Goal: Navigation & Orientation: Find specific page/section

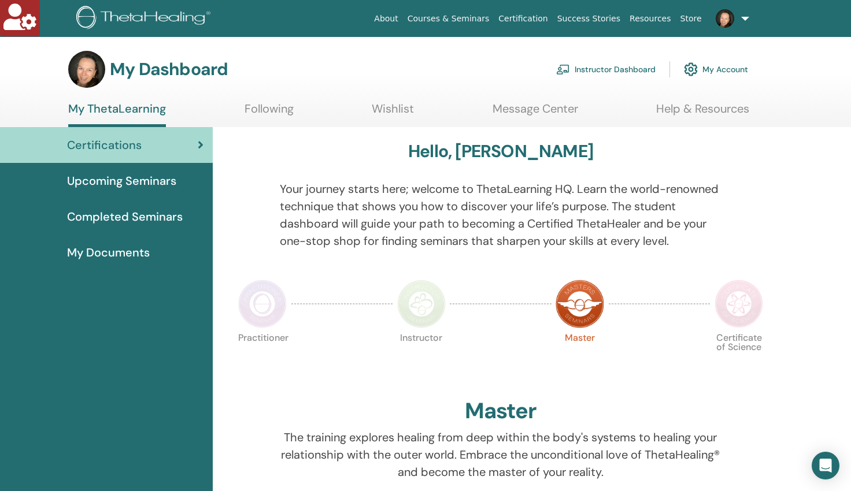
click at [621, 73] on link "Instructor Dashboard" at bounding box center [605, 69] width 99 height 25
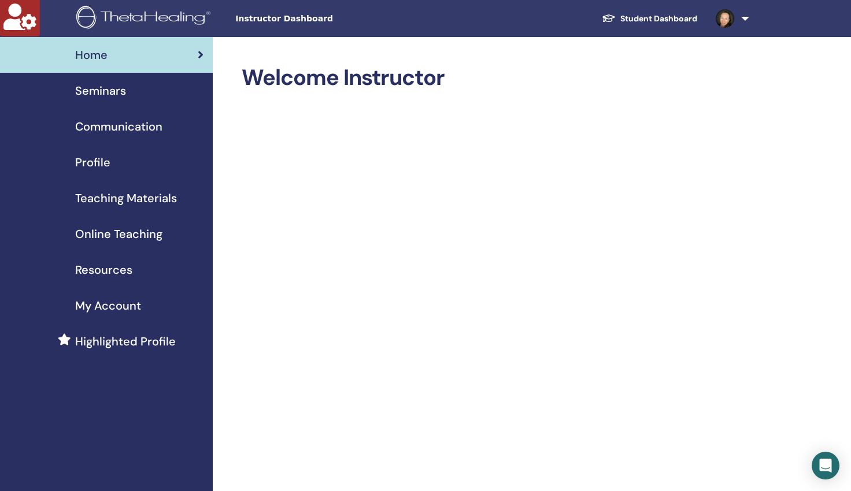
click at [91, 161] on span "Profile" at bounding box center [92, 162] width 35 height 17
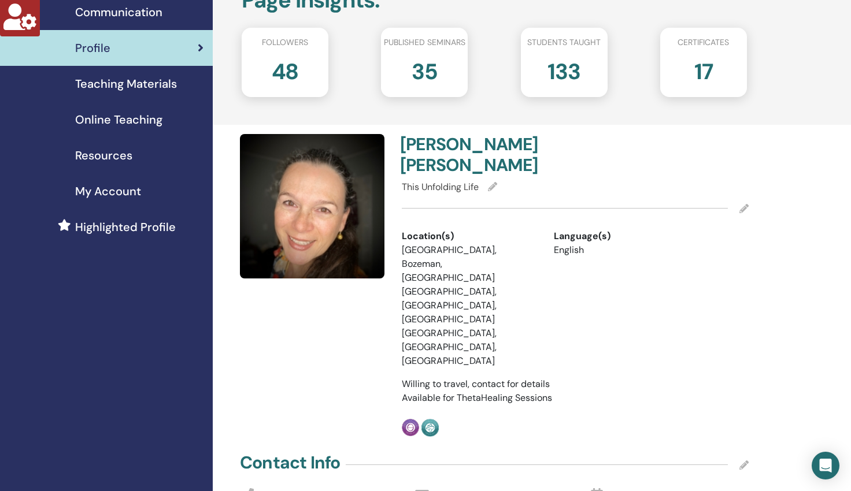
scroll to position [112, 0]
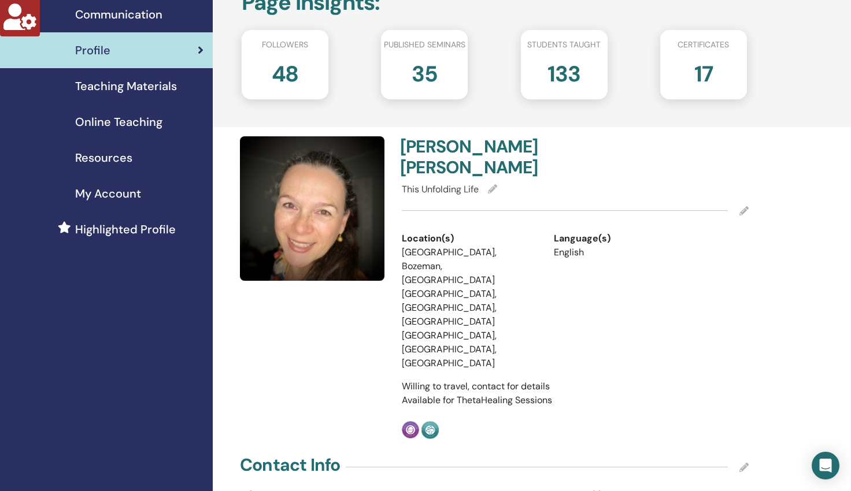
click at [116, 192] on span "My Account" at bounding box center [108, 193] width 66 height 17
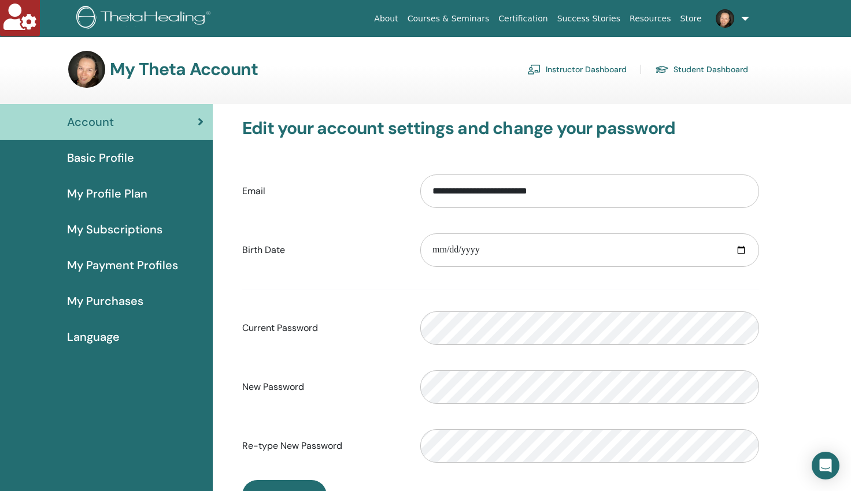
click at [110, 195] on span "My Profile Plan" at bounding box center [107, 193] width 80 height 17
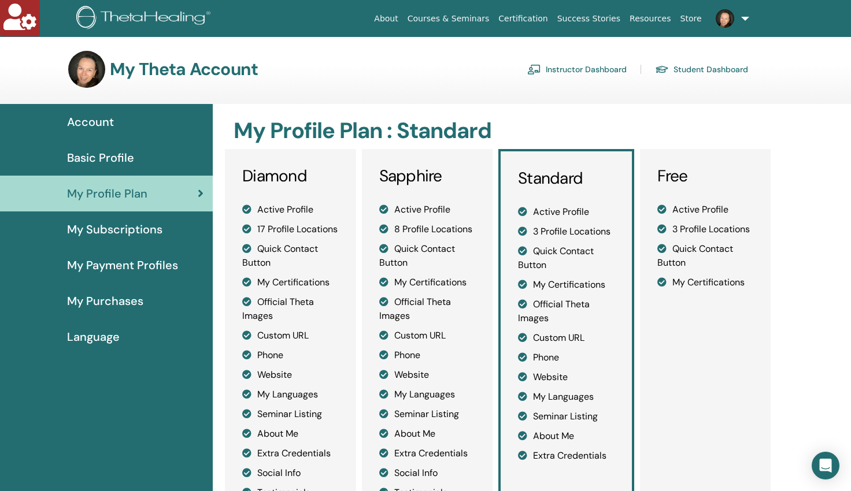
click at [80, 227] on span "My Subscriptions" at bounding box center [114, 229] width 95 height 17
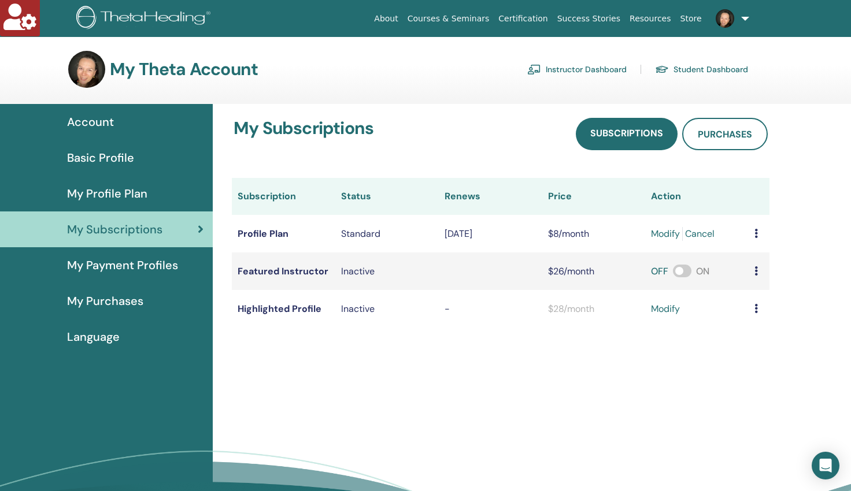
click at [99, 156] on span "Basic Profile" at bounding box center [100, 157] width 67 height 17
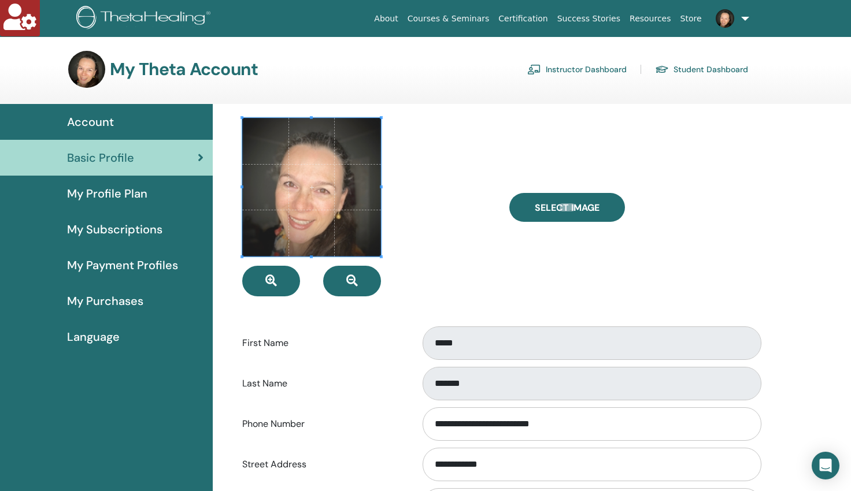
click at [88, 191] on span "My Profile Plan" at bounding box center [107, 193] width 80 height 17
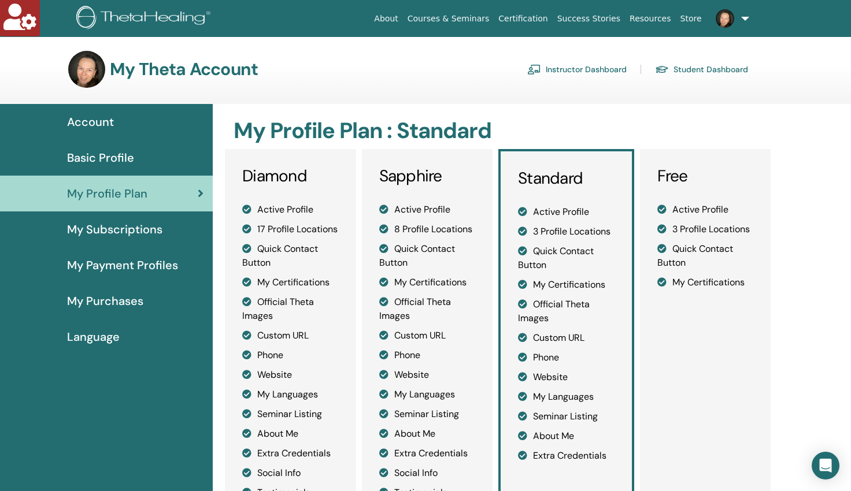
click at [115, 160] on span "Basic Profile" at bounding box center [100, 157] width 67 height 17
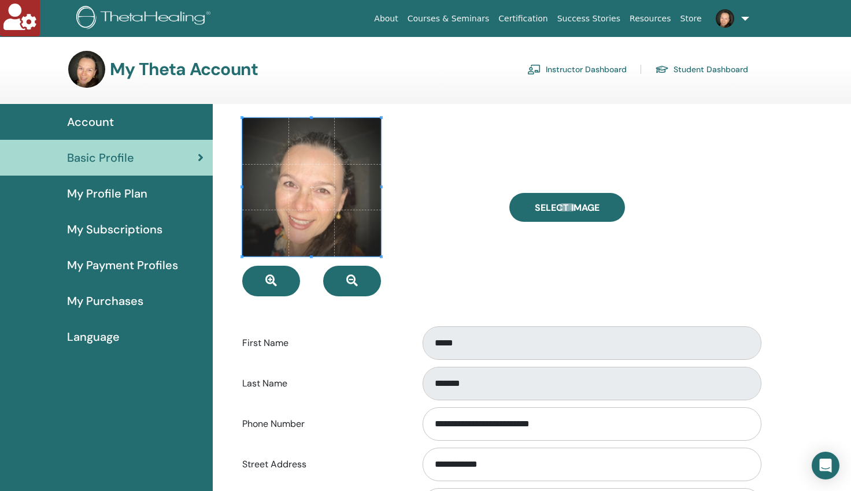
click at [574, 66] on link "Instructor Dashboard" at bounding box center [576, 69] width 99 height 18
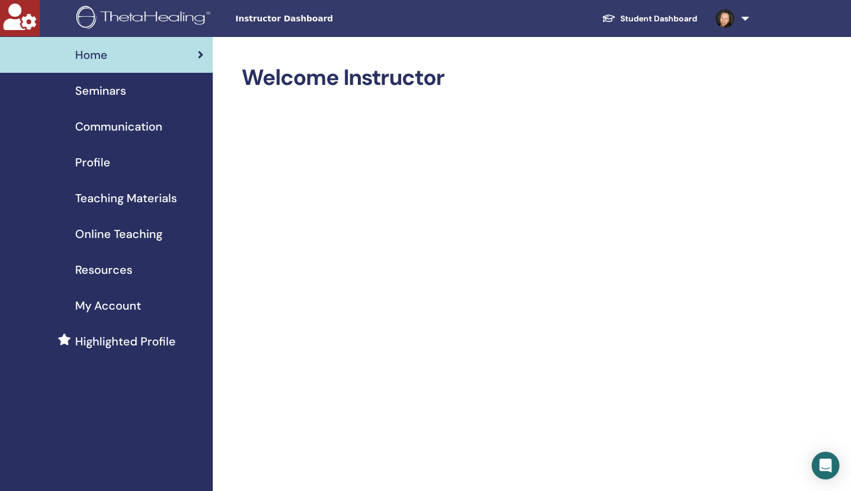
click at [95, 164] on span "Profile" at bounding box center [92, 162] width 35 height 17
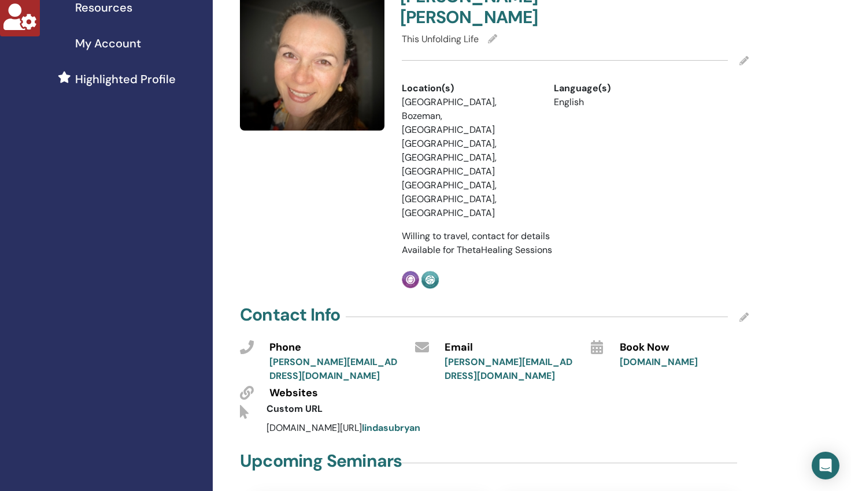
scroll to position [260, 0]
